Goal: Find specific page/section: Find specific page/section

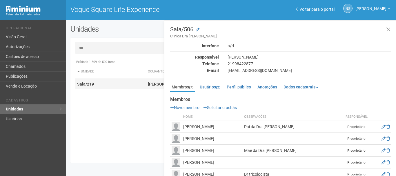
type input "***"
click at [132, 86] on td "Sala/219" at bounding box center [110, 84] width 71 height 11
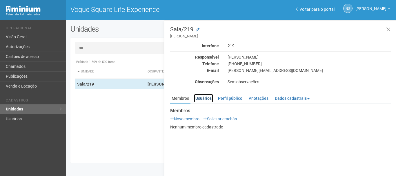
click at [201, 97] on link "Usuários" at bounding box center [203, 98] width 19 height 9
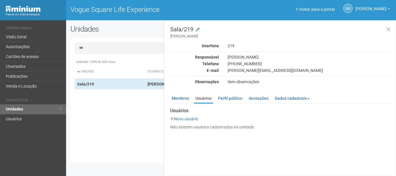
click at [267, 70] on div "[PERSON_NAME][EMAIL_ADDRESS][DOMAIN_NAME]" at bounding box center [309, 70] width 172 height 5
click at [242, 101] on link "Perfil público" at bounding box center [230, 98] width 27 height 9
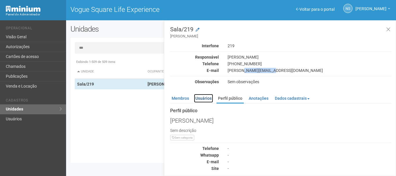
click at [212, 100] on link "Usuários" at bounding box center [203, 98] width 19 height 9
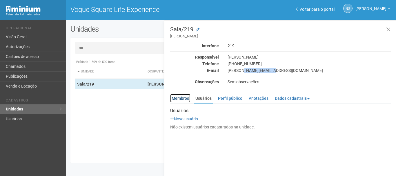
click at [184, 98] on link "Membros" at bounding box center [180, 98] width 20 height 9
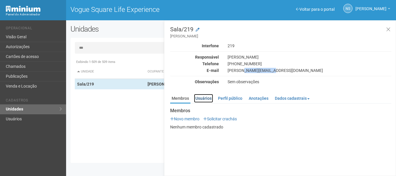
click at [201, 100] on link "Usuários" at bounding box center [203, 98] width 19 height 9
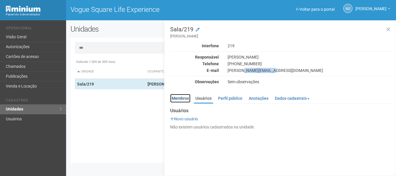
click at [184, 100] on link "Membros" at bounding box center [180, 98] width 20 height 9
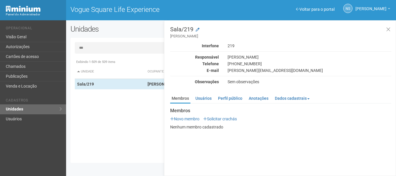
click at [201, 87] on div "Sala/219 [PERSON_NAME] Interfone 219 Responsável [PERSON_NAME] Telefone [PHONE_…" at bounding box center [280, 77] width 221 height 103
click at [205, 98] on link "Usuários" at bounding box center [203, 98] width 19 height 9
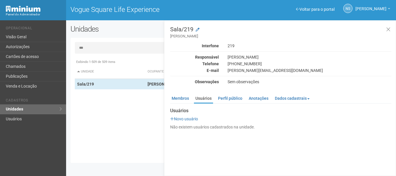
click at [337, 143] on div "Sala/219 [PERSON_NAME] Interfone 219 Responsável [PERSON_NAME] Telefone [PHONE_…" at bounding box center [280, 98] width 232 height 156
